Goal: Navigation & Orientation: Find specific page/section

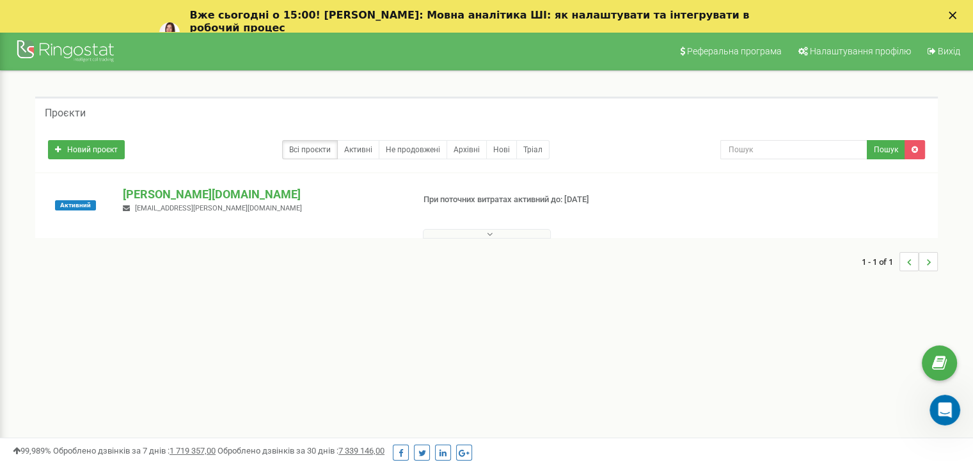
click at [482, 231] on button at bounding box center [487, 234] width 128 height 10
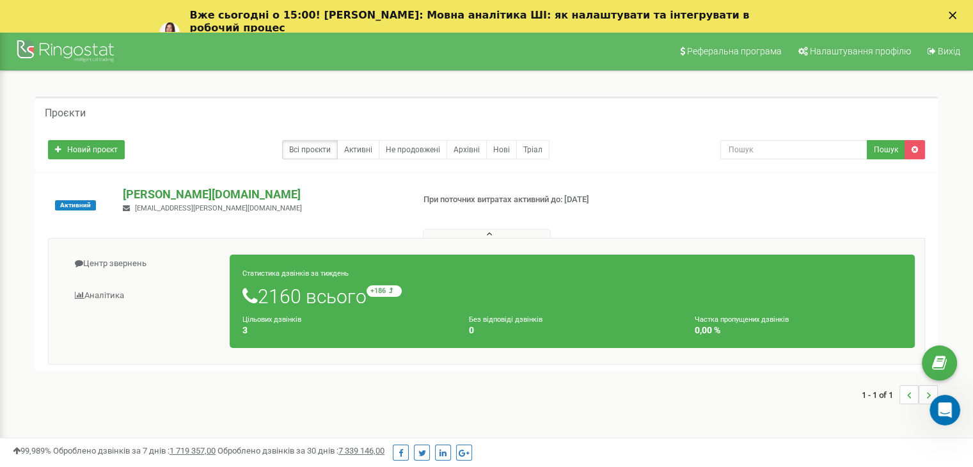
click at [138, 189] on p "[PERSON_NAME][DOMAIN_NAME]" at bounding box center [262, 194] width 279 height 17
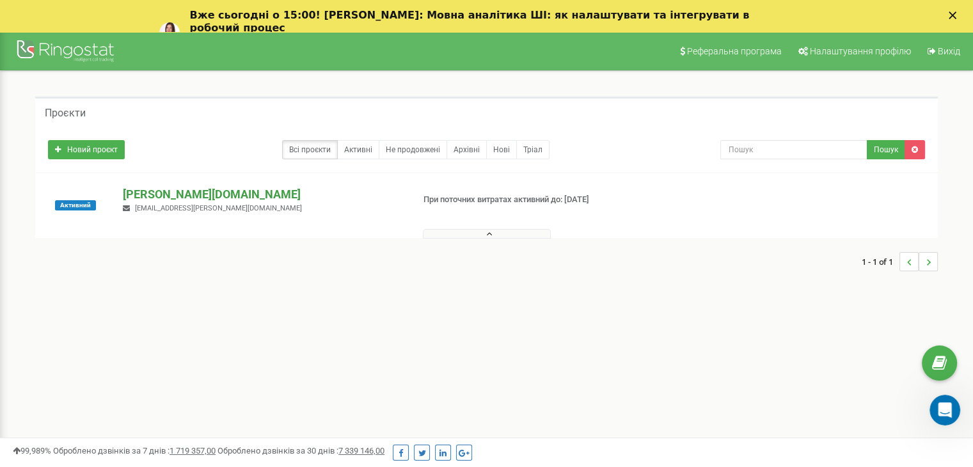
click at [138, 189] on p "[PERSON_NAME][DOMAIN_NAME]" at bounding box center [262, 194] width 279 height 17
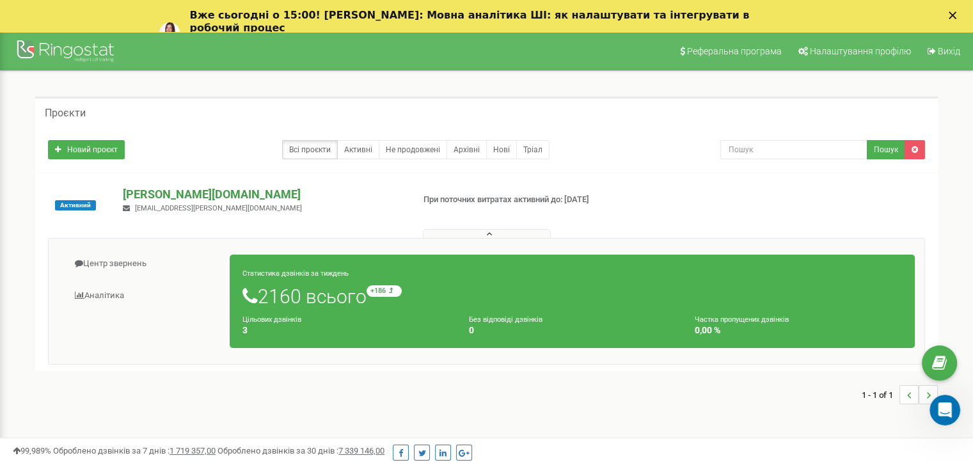
click at [131, 192] on p "[PERSON_NAME][DOMAIN_NAME]" at bounding box center [262, 194] width 279 height 17
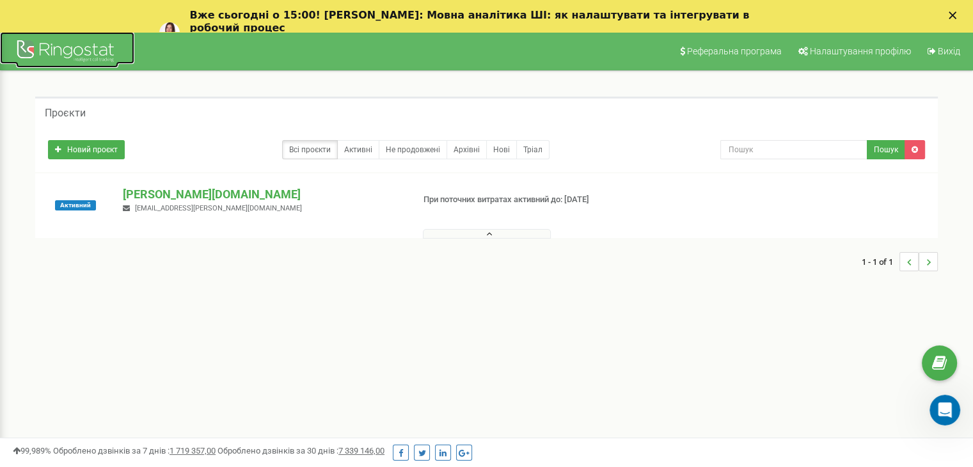
click at [54, 55] on div at bounding box center [67, 52] width 102 height 31
click at [956, 13] on polygon "Закрыть" at bounding box center [952, 16] width 8 height 8
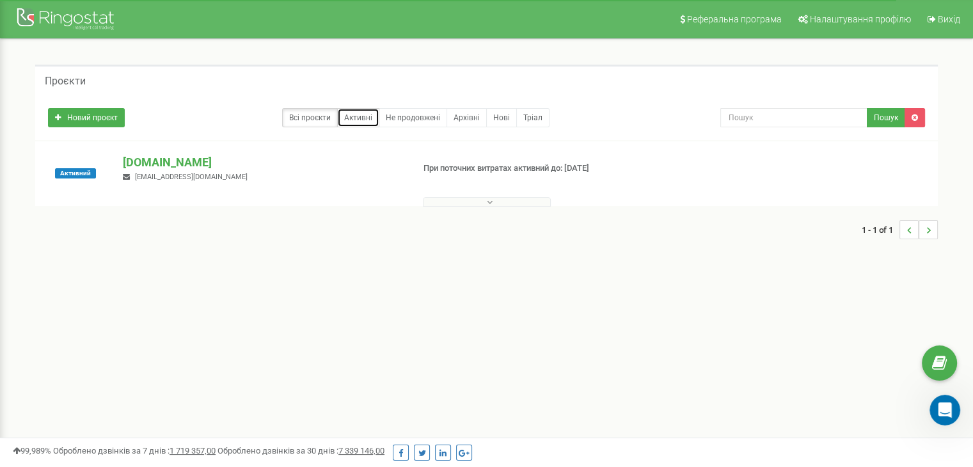
click at [370, 123] on link "Активні" at bounding box center [358, 117] width 42 height 19
click at [331, 121] on link "Всі проєкти" at bounding box center [310, 117] width 56 height 19
